Goal: Check status: Check status

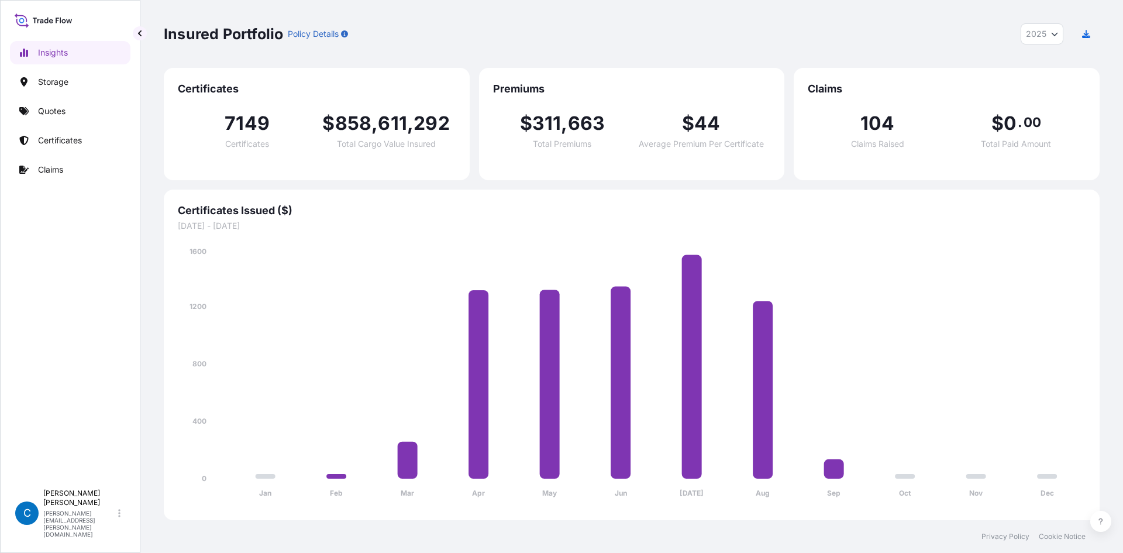
select select "2025"
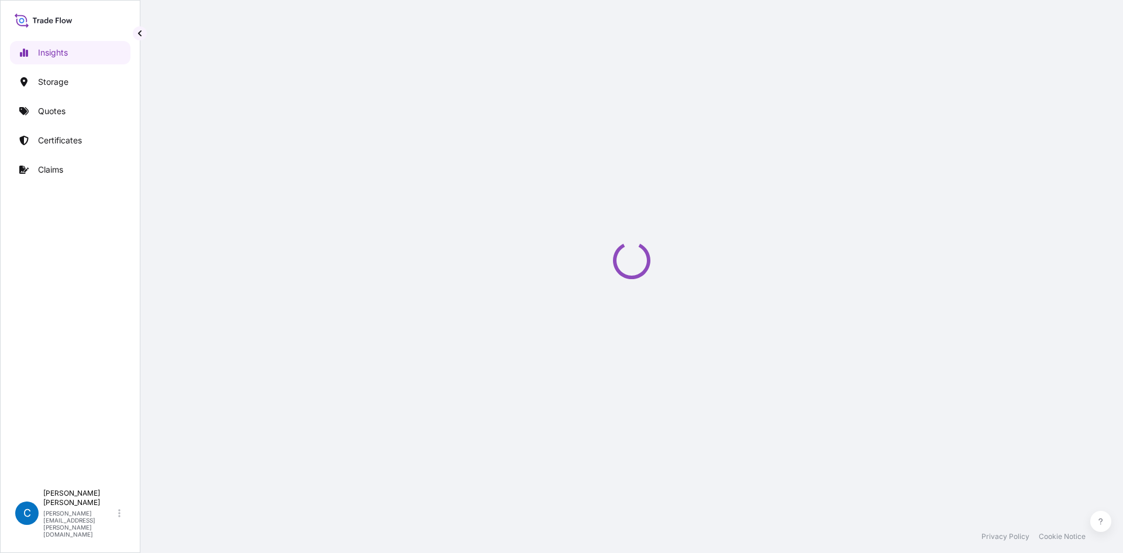
select select "2025"
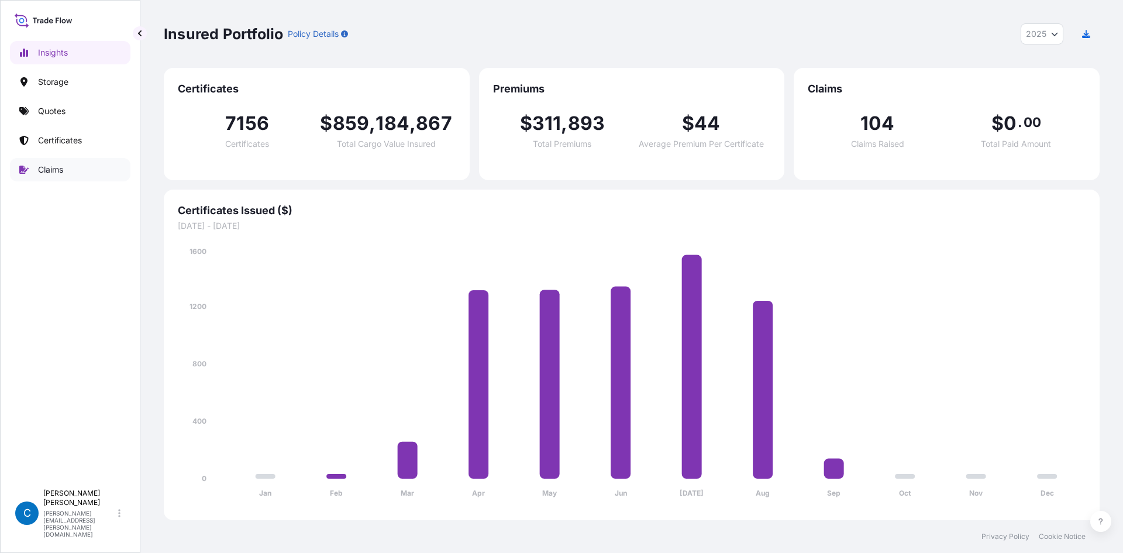
click at [68, 171] on link "Claims" at bounding box center [70, 169] width 121 height 23
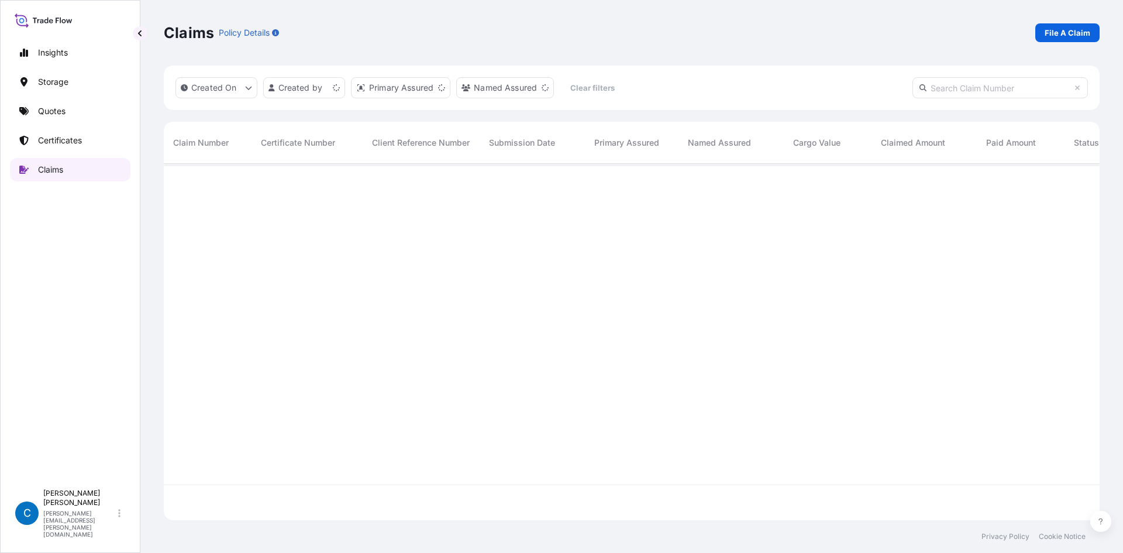
scroll to position [354, 927]
paste input "CL31614-4"
type input "CL31614-4"
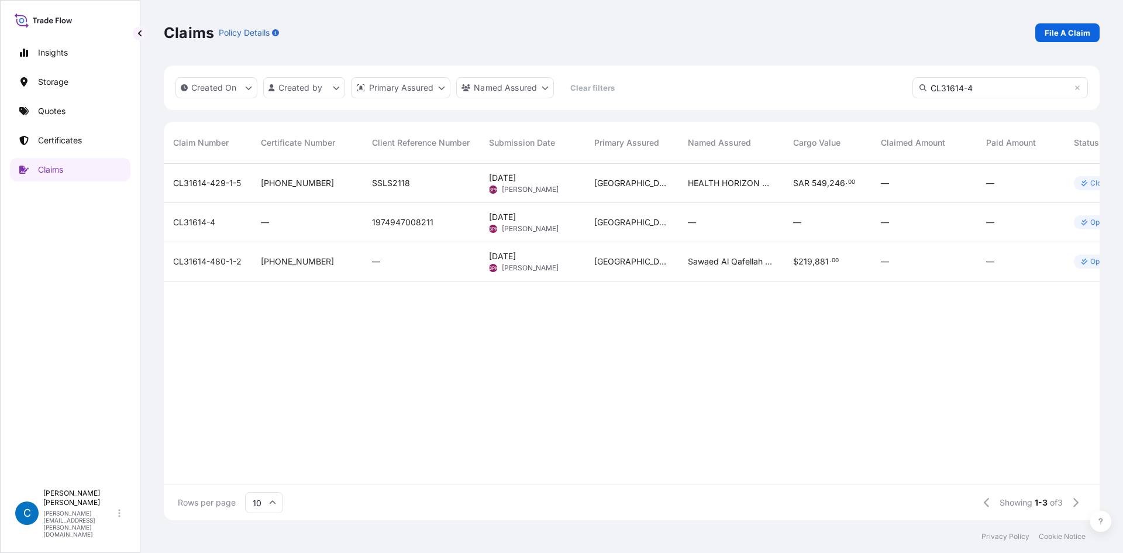
click at [204, 226] on span "CL31614-4" at bounding box center [194, 222] width 42 height 12
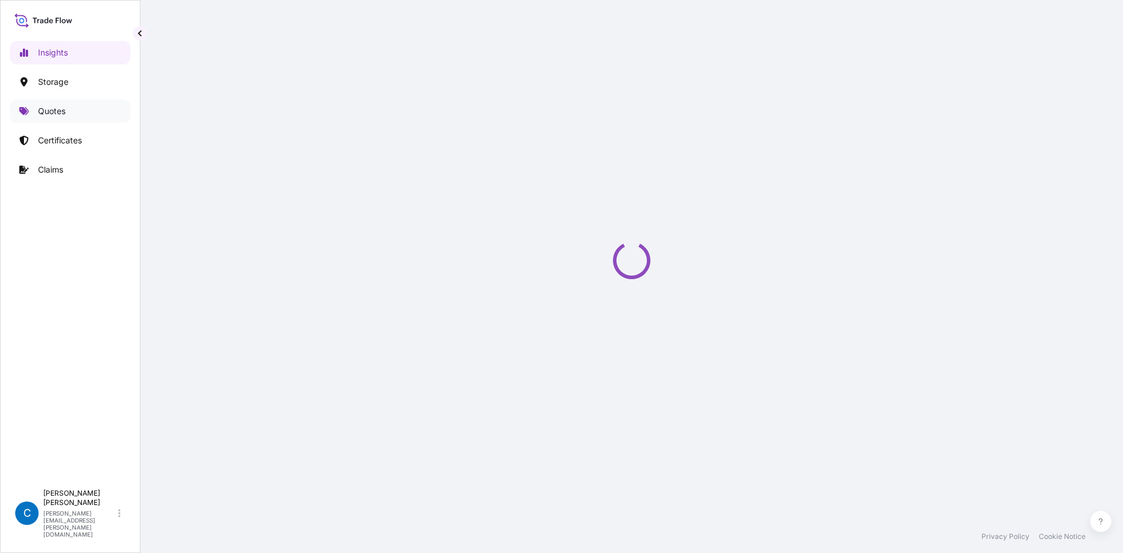
click at [89, 121] on link "Quotes" at bounding box center [70, 110] width 121 height 23
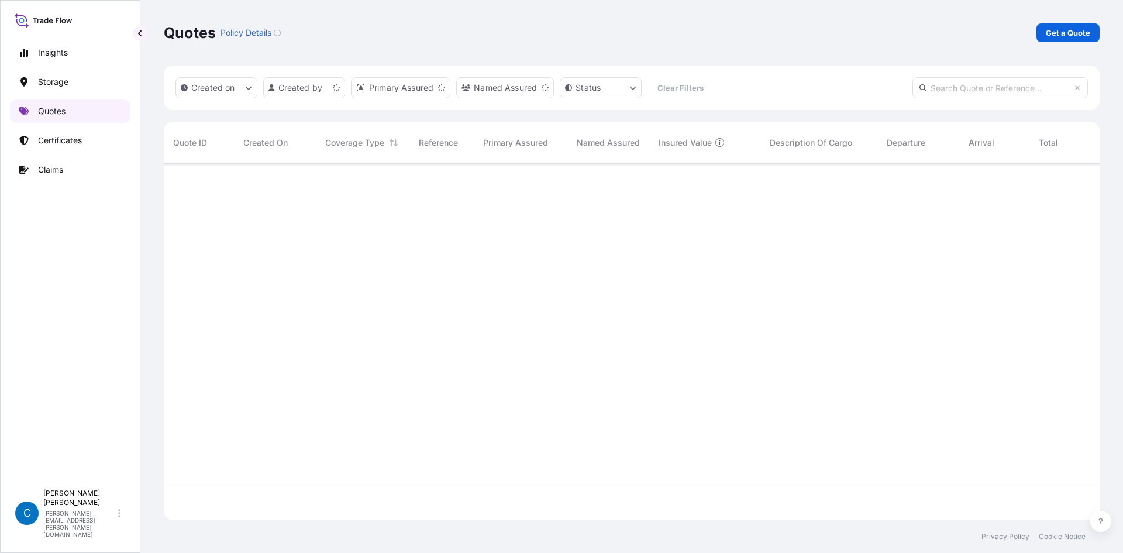
scroll to position [354, 927]
paste input "68140"
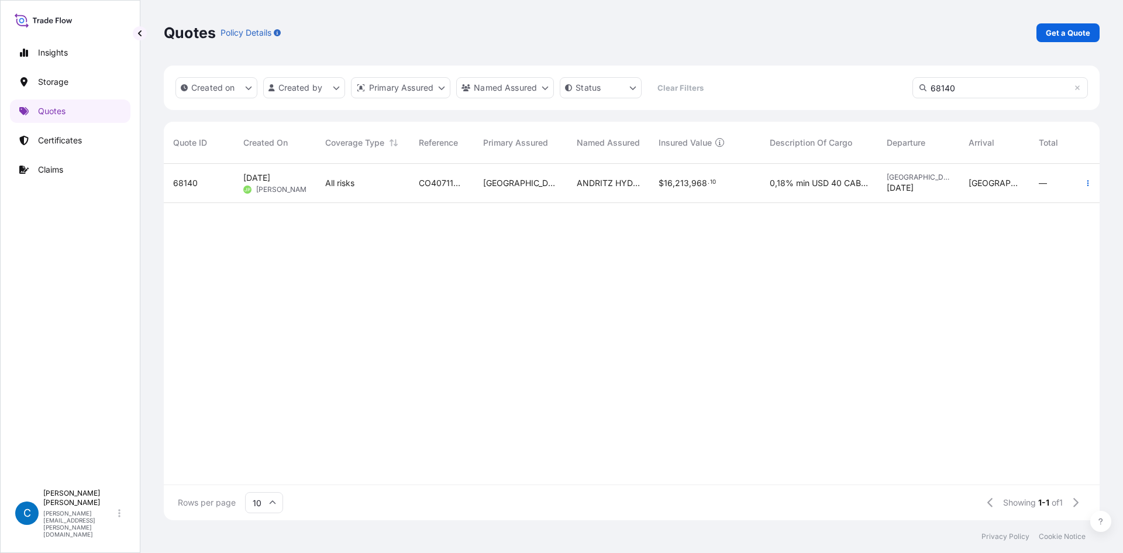
type input "68140"
click at [184, 180] on span "68140" at bounding box center [185, 183] width 25 height 12
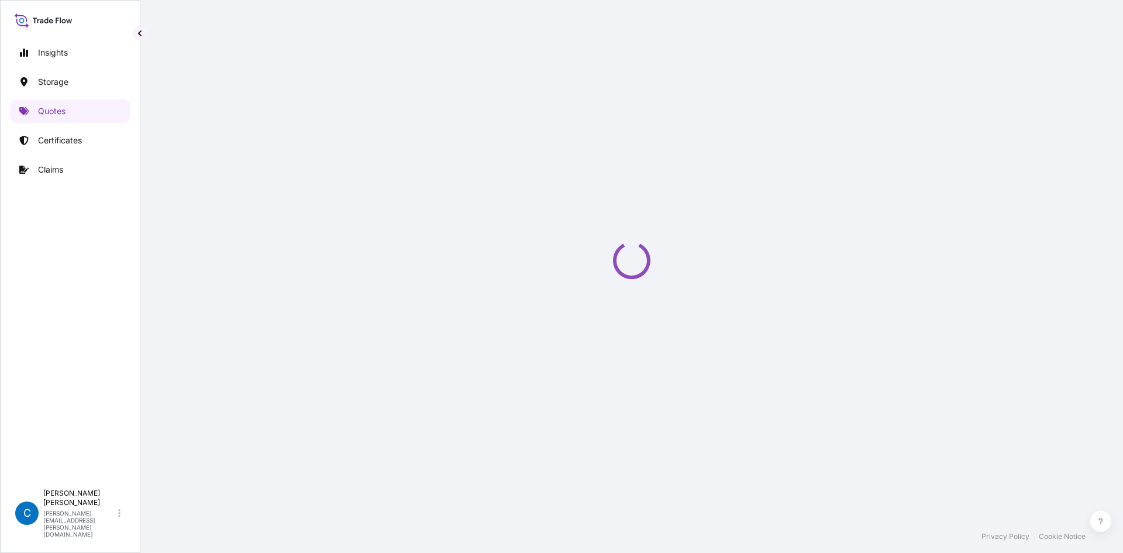
select select "Water"
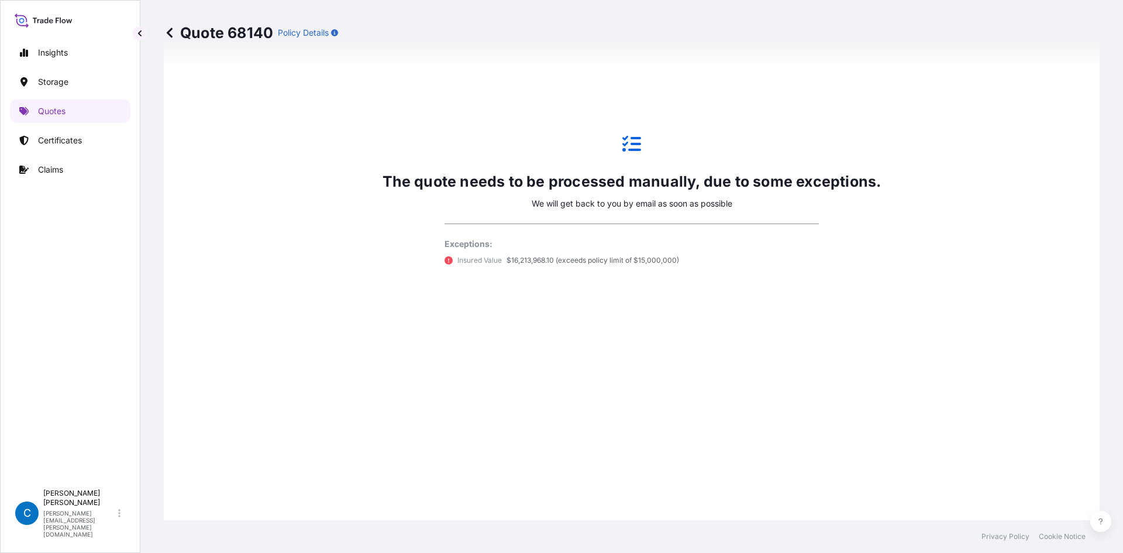
select select "31619"
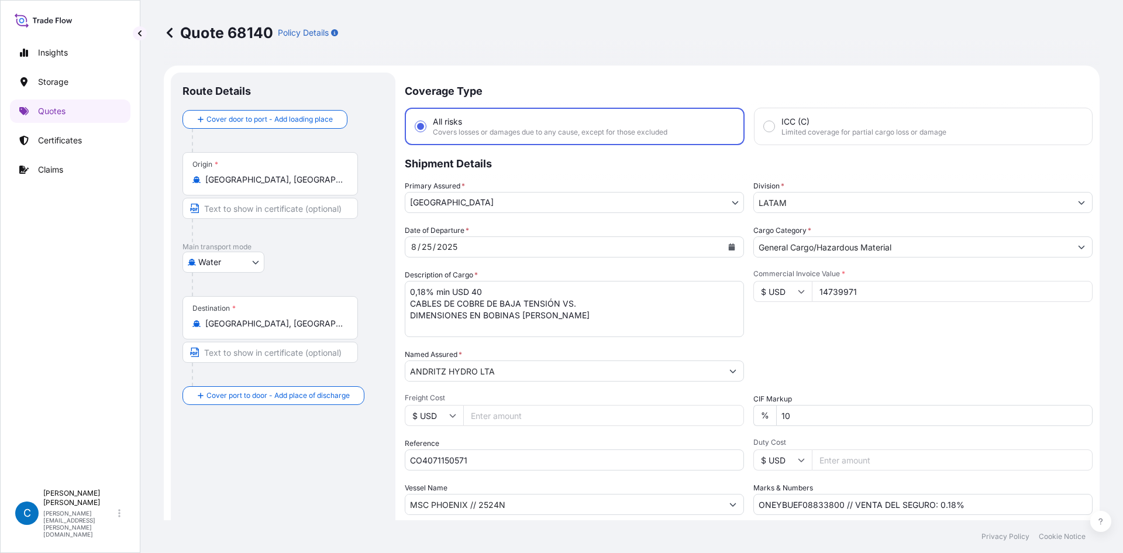
scroll to position [59, 0]
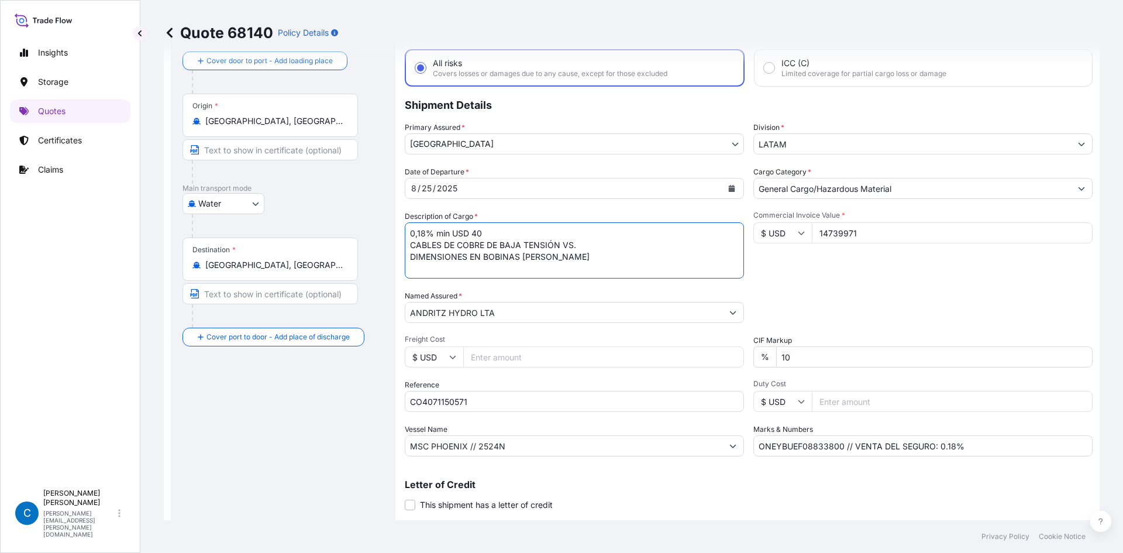
drag, startPoint x: 410, startPoint y: 242, endPoint x: 642, endPoint y: 254, distance: 233.2
click at [642, 254] on textarea "0,18% min USD 40 CABLES DE COBRE DE BAJA TENSIÓN VS. DIMENSIONES EN BOBINAS [PE…" at bounding box center [574, 250] width 339 height 56
click at [511, 257] on textarea "0,18% min USD 40 CABLES DE COBRE DE BAJA TENSIÓN VS. DIMENSIONES EN BOBINAS [PE…" at bounding box center [574, 250] width 339 height 56
drag, startPoint x: 590, startPoint y: 260, endPoint x: 404, endPoint y: 243, distance: 186.2
click at [404, 243] on form "Route Details Cover door to port - Add loading place Place of loading Road / [G…" at bounding box center [632, 279] width 936 height 544
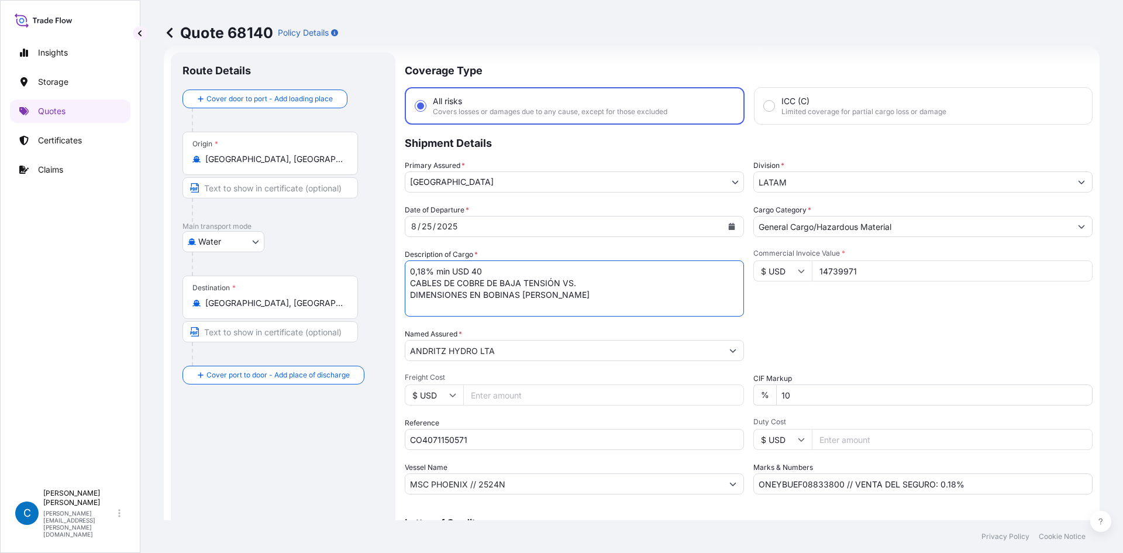
scroll to position [0, 0]
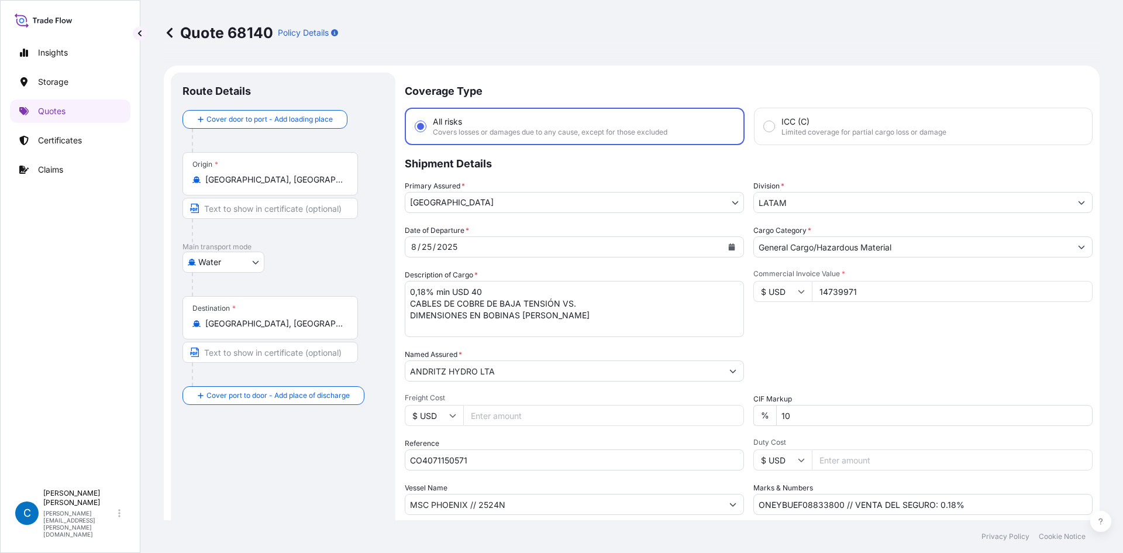
click at [590, 273] on div "Description of Cargo * 0,18% min USD 40 CABLES DE COBRE DE BAJA TENSIÓN VS. DIM…" at bounding box center [574, 303] width 339 height 68
drag, startPoint x: 567, startPoint y: 322, endPoint x: 395, endPoint y: 302, distance: 173.2
click at [395, 302] on form "Route Details Cover door to port - Add loading place Place of loading Road / [G…" at bounding box center [632, 338] width 936 height 544
